Goal: Book appointment/travel/reservation

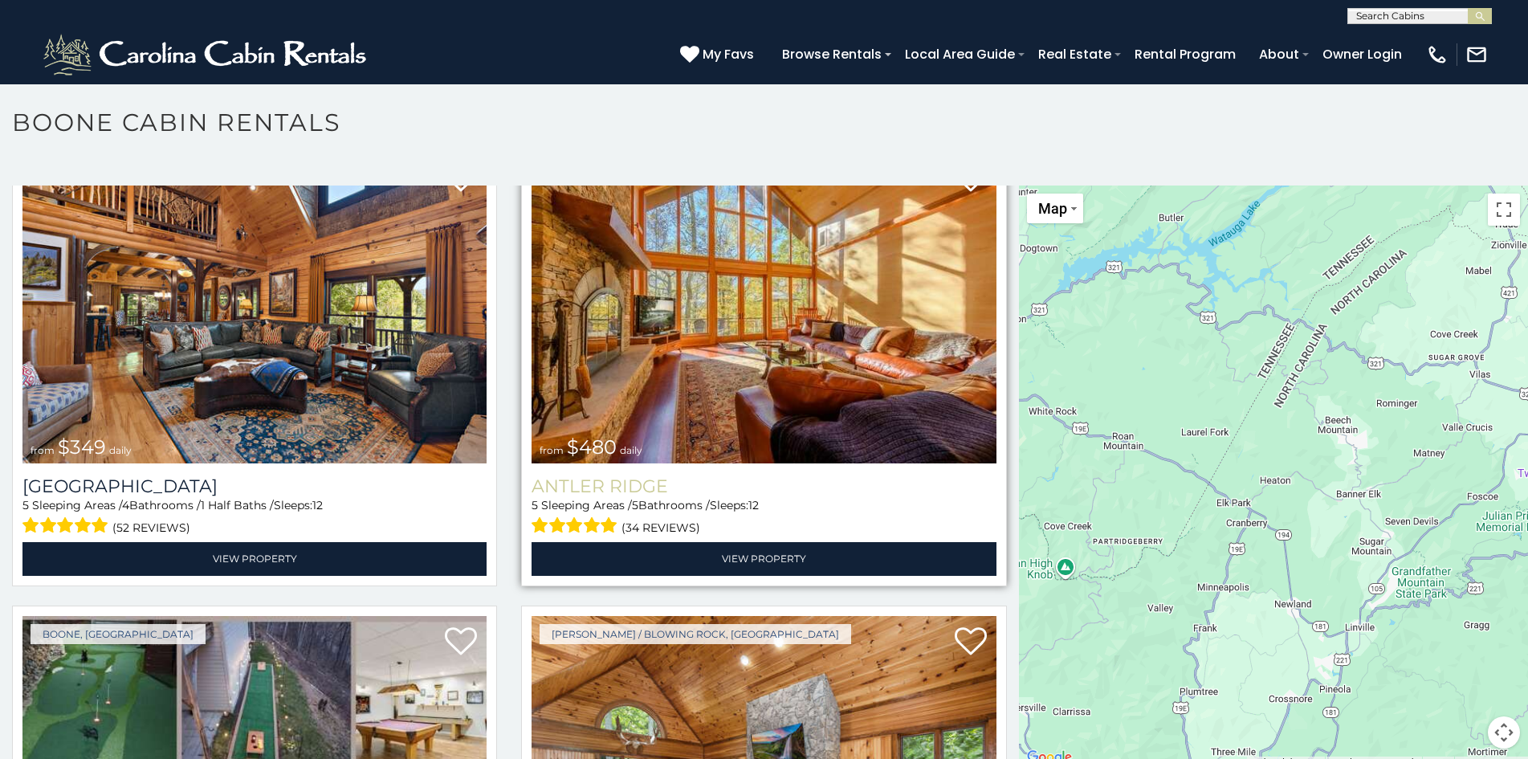
scroll to position [91, 0]
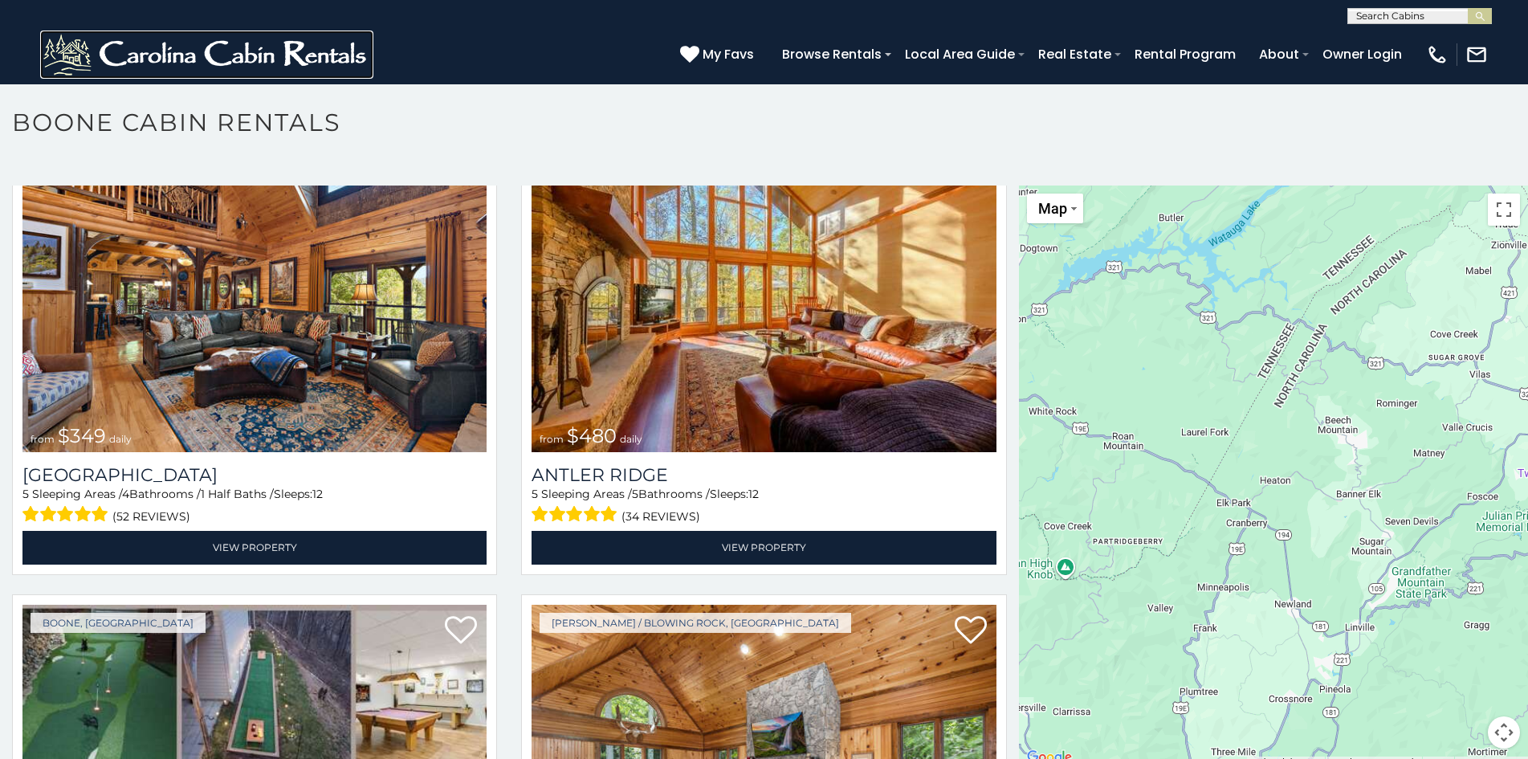
click at [142, 45] on img at bounding box center [206, 55] width 333 height 48
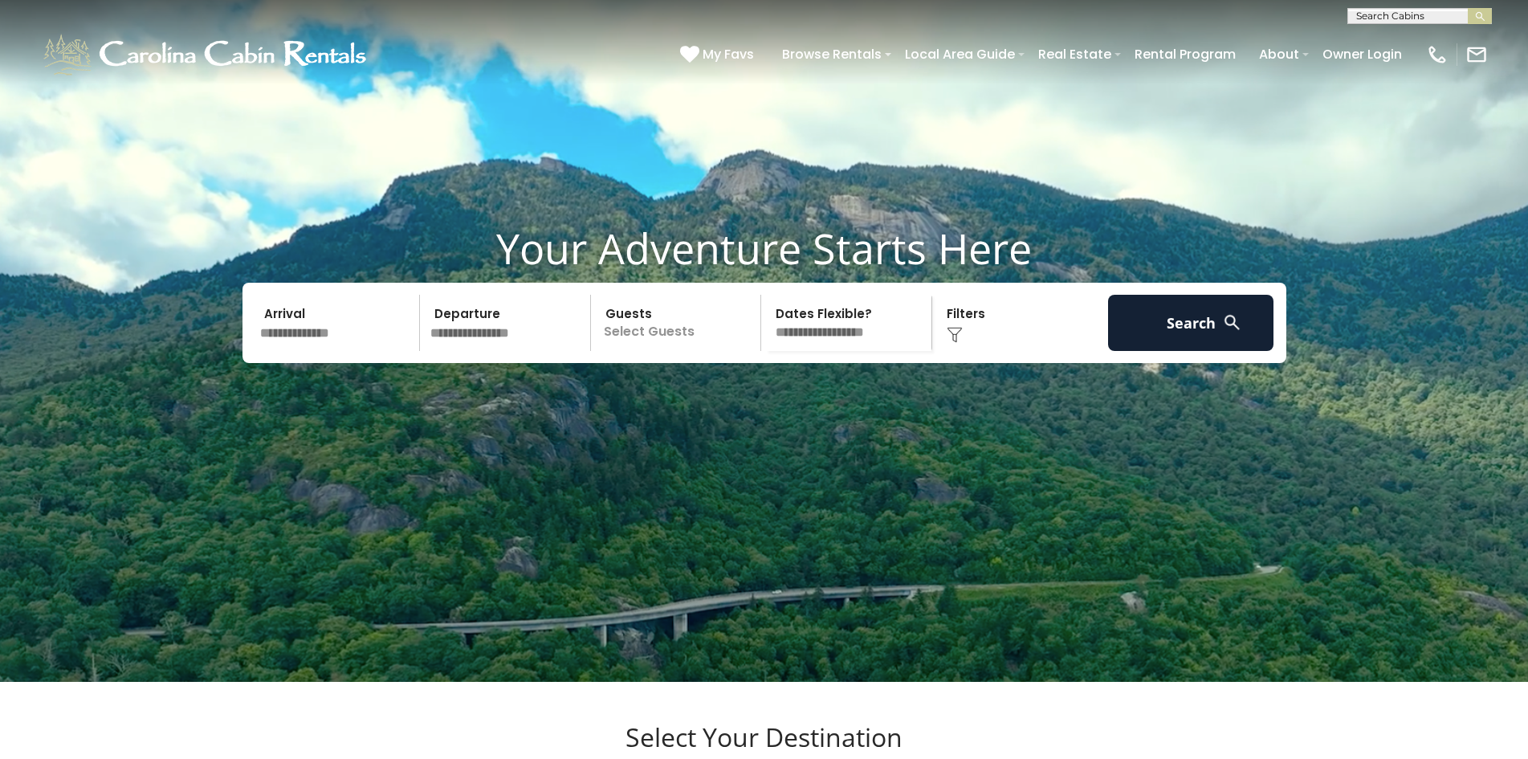
scroll to position [61, 0]
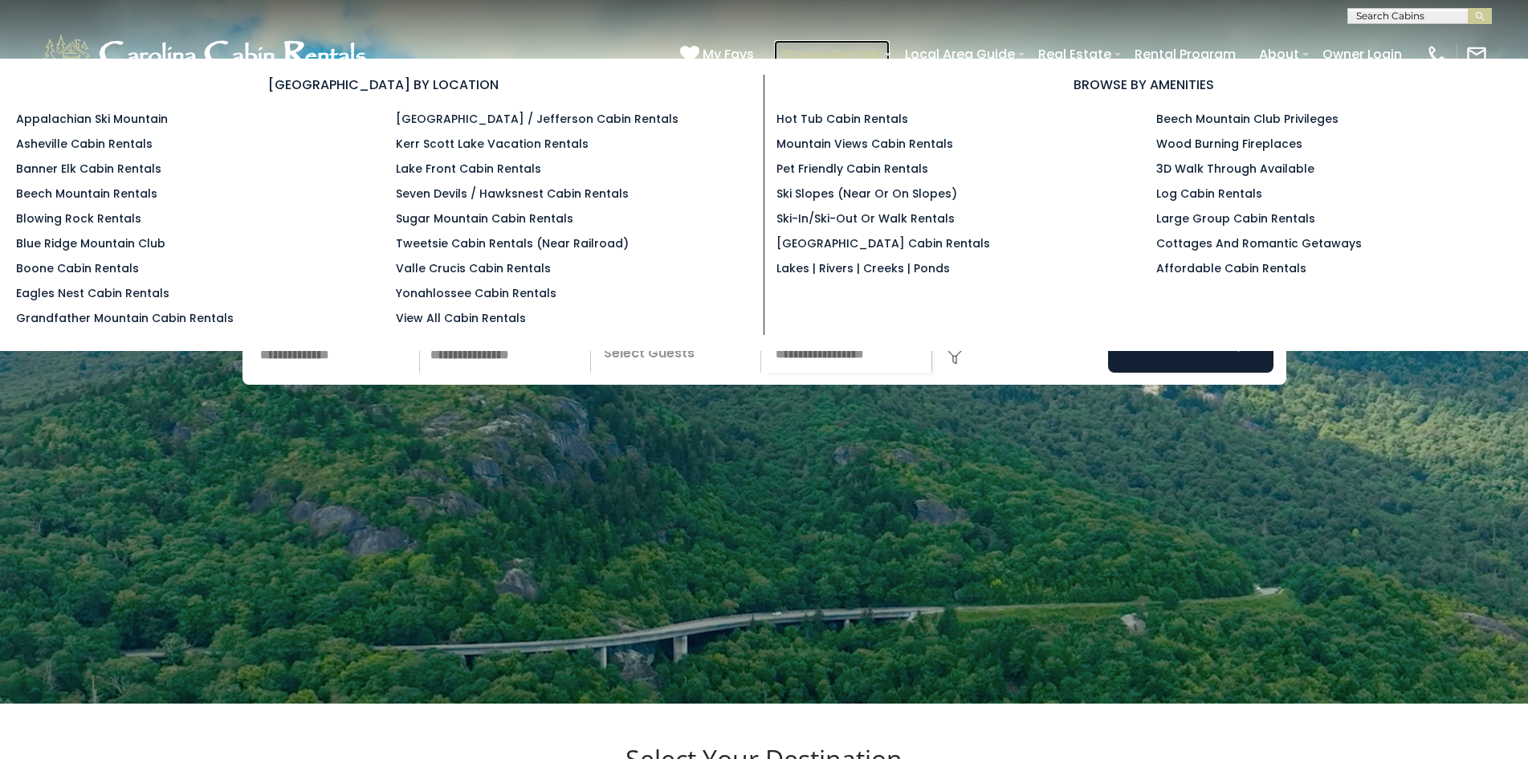
click at [788, 47] on link "Browse Rentals" at bounding box center [832, 54] width 116 height 28
